Goal: Task Accomplishment & Management: Complete application form

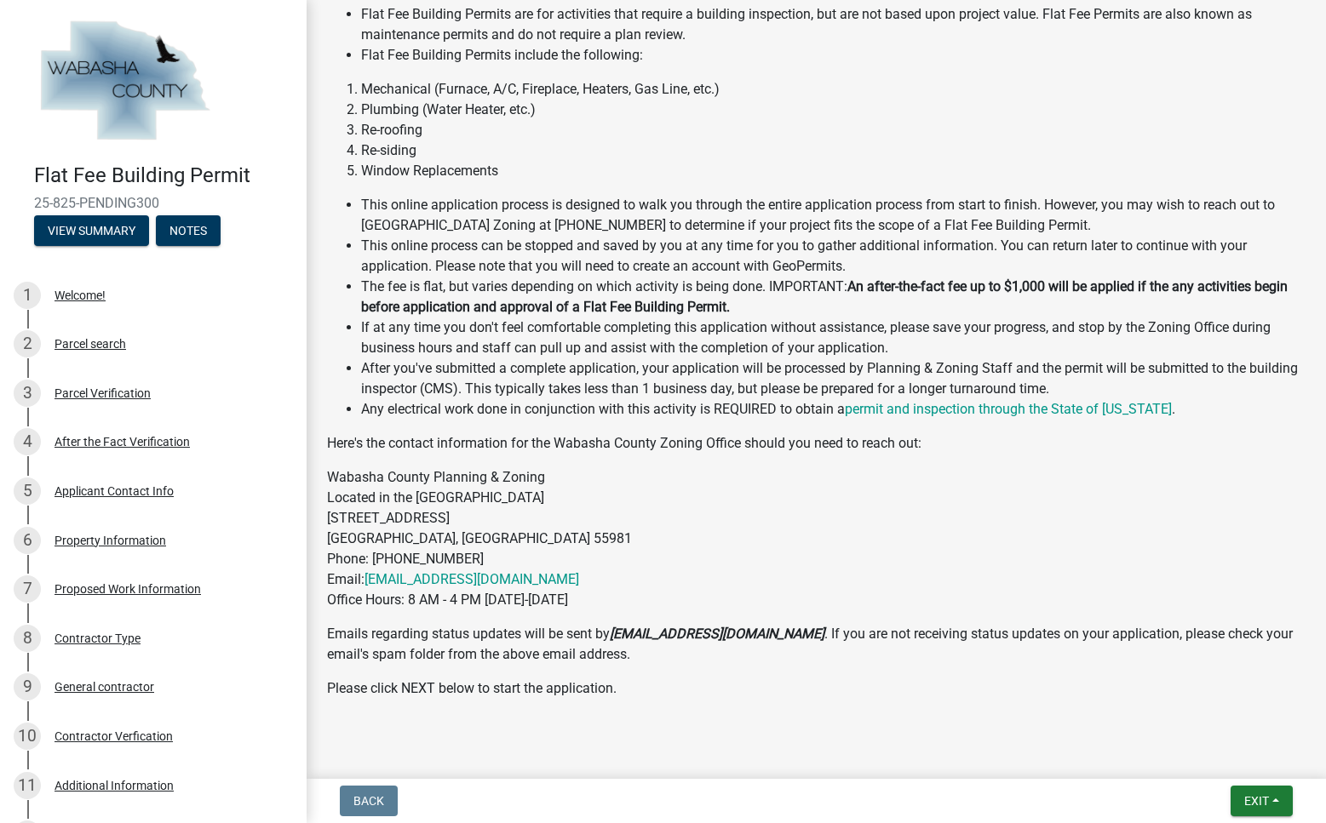
scroll to position [626, 0]
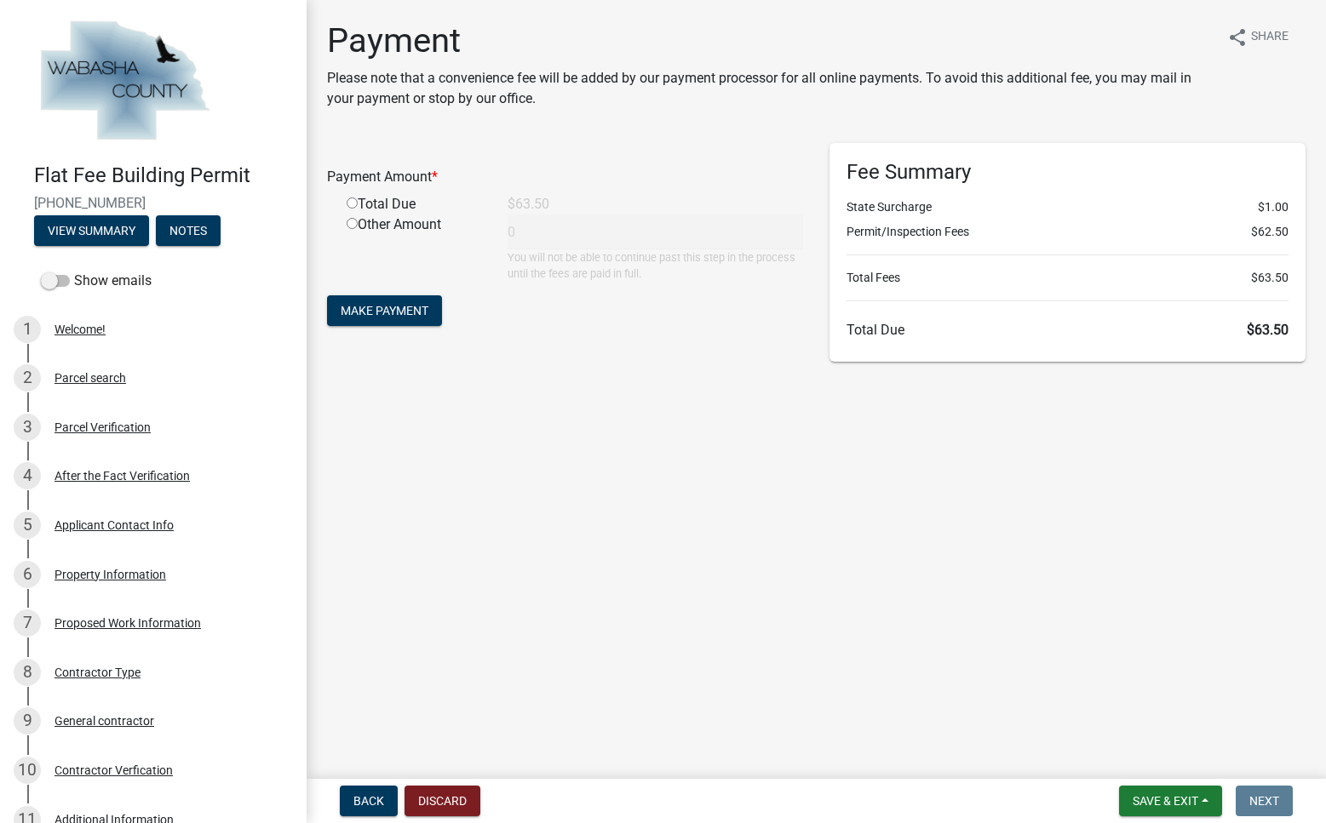
click at [357, 209] on input "radio" at bounding box center [352, 203] width 11 height 11
radio input "true"
type input "63.5"
click at [401, 318] on span "Make Payment" at bounding box center [385, 311] width 88 height 14
